Goal: Check status: Check status

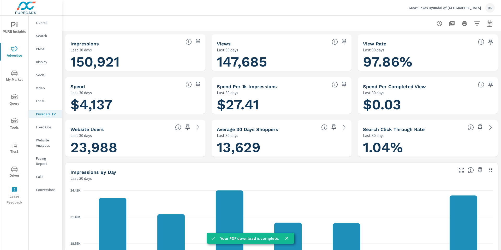
scroll to position [0, 0]
click at [477, 8] on p "Great Lakes Hyundai of [GEOGRAPHIC_DATA]" at bounding box center [445, 7] width 73 height 5
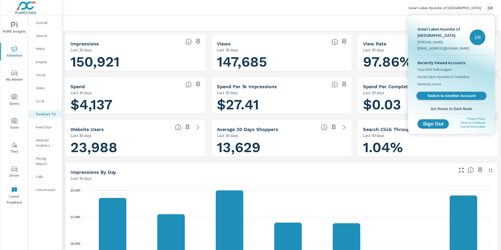
click at [453, 96] on span "Switch to Another Account" at bounding box center [452, 95] width 64 height 5
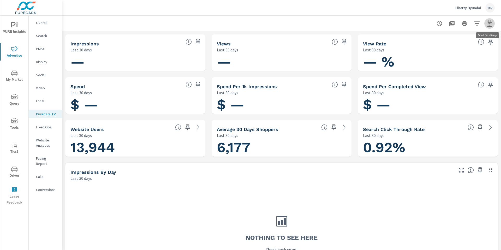
click at [493, 26] on button "button" at bounding box center [490, 23] width 10 height 10
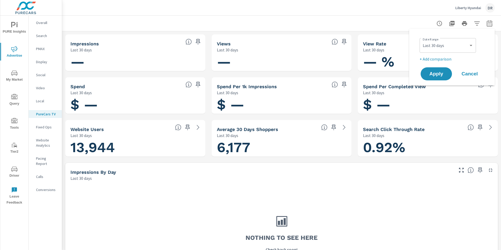
click at [474, 43] on div "Custom Yesterday Last week Last 7 days Last 14 days Last 30 days Last 45 days L…" at bounding box center [448, 45] width 56 height 15
click at [472, 45] on select "Custom Yesterday Last week Last 7 days Last 14 days Last 30 days Last 45 days L…" at bounding box center [448, 45] width 52 height 10
select select "Last month"
click at [443, 75] on span "Apply" at bounding box center [436, 74] width 21 height 5
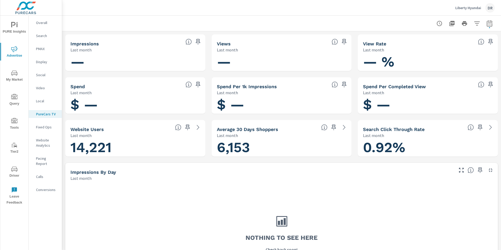
click at [41, 60] on p "Display" at bounding box center [47, 61] width 22 height 5
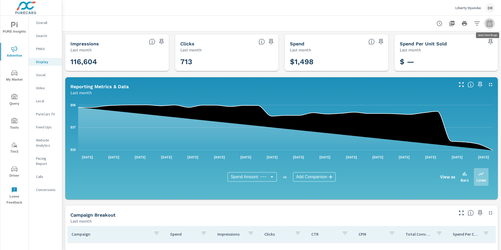
click at [490, 22] on icon "button" at bounding box center [489, 23] width 5 height 6
select select "Last month"
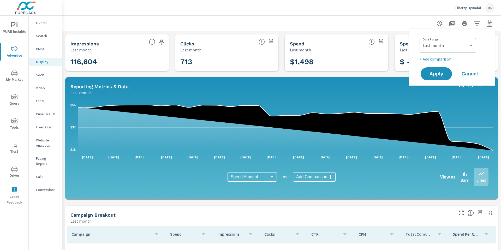
click at [421, 19] on div at bounding box center [281, 23] width 427 height 15
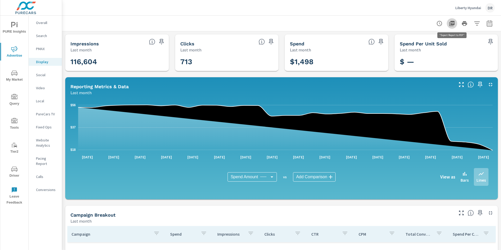
click at [451, 24] on icon "button" at bounding box center [452, 23] width 5 height 5
